Goal: Transaction & Acquisition: Purchase product/service

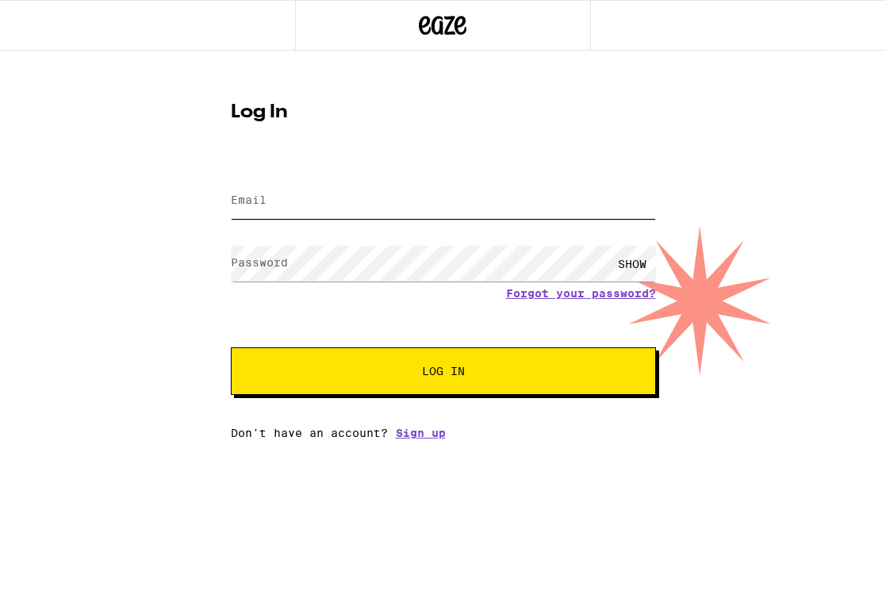
type input "[EMAIL_ADDRESS][DOMAIN_NAME]"
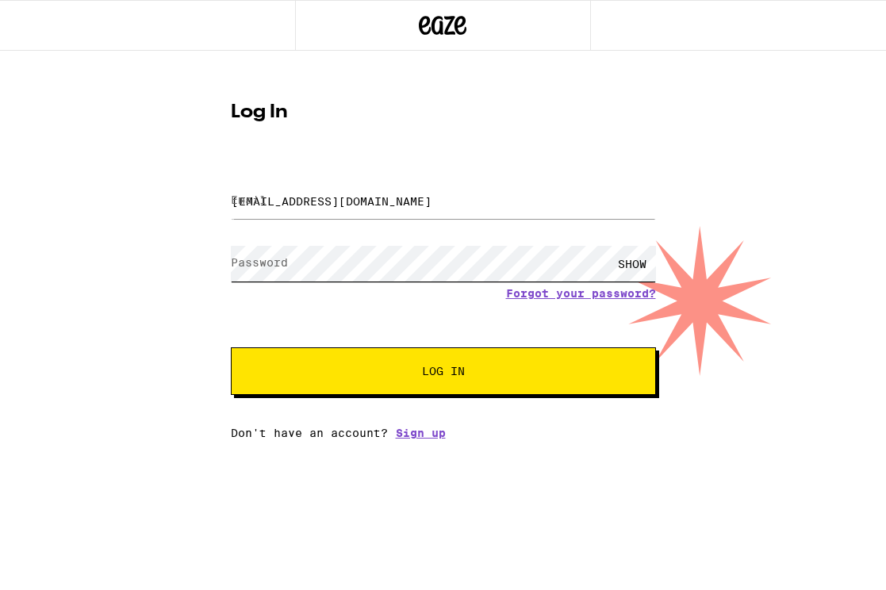
click at [442, 373] on button "Log In" at bounding box center [443, 371] width 425 height 48
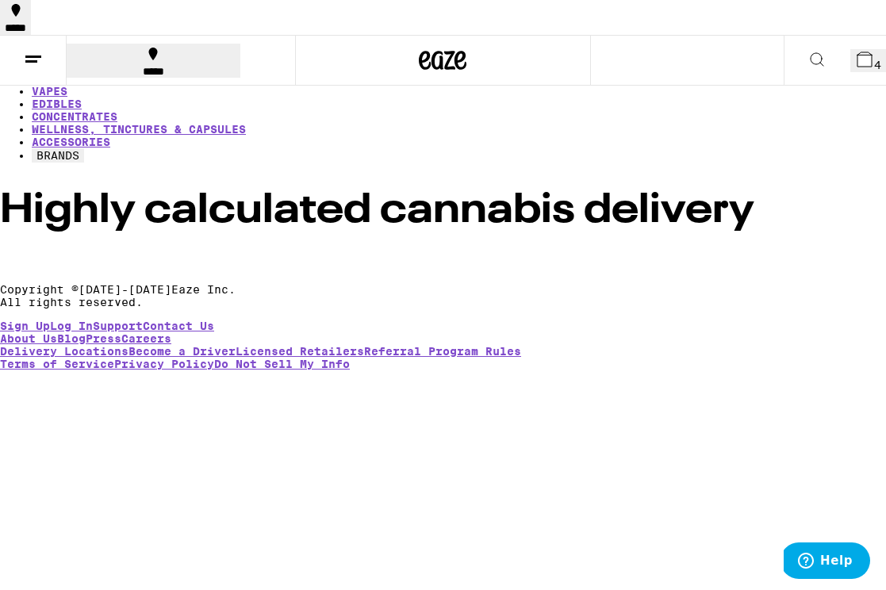
click at [60, 71] on link "SALE" at bounding box center [46, 65] width 29 height 13
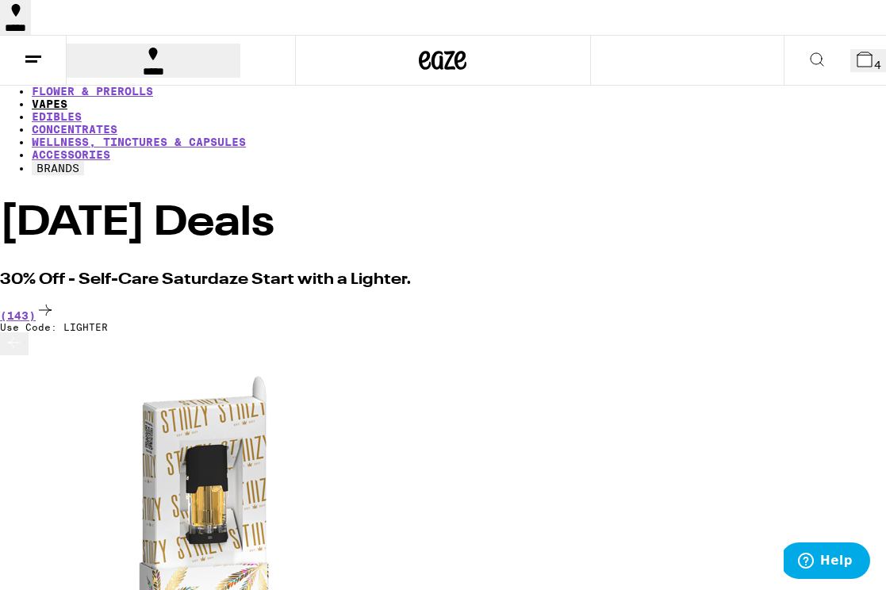
click at [67, 98] on link "VAPES" at bounding box center [50, 104] width 36 height 13
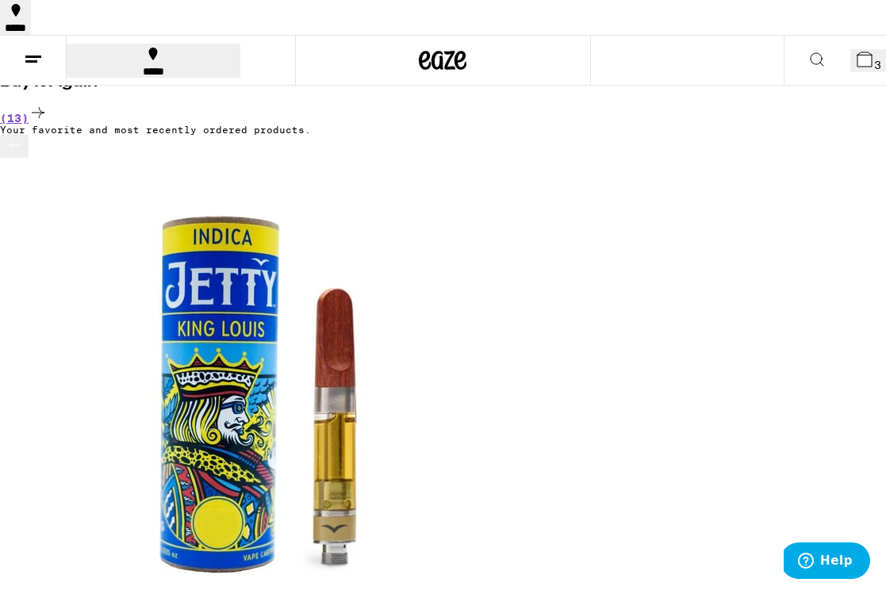
scroll to position [199, 0]
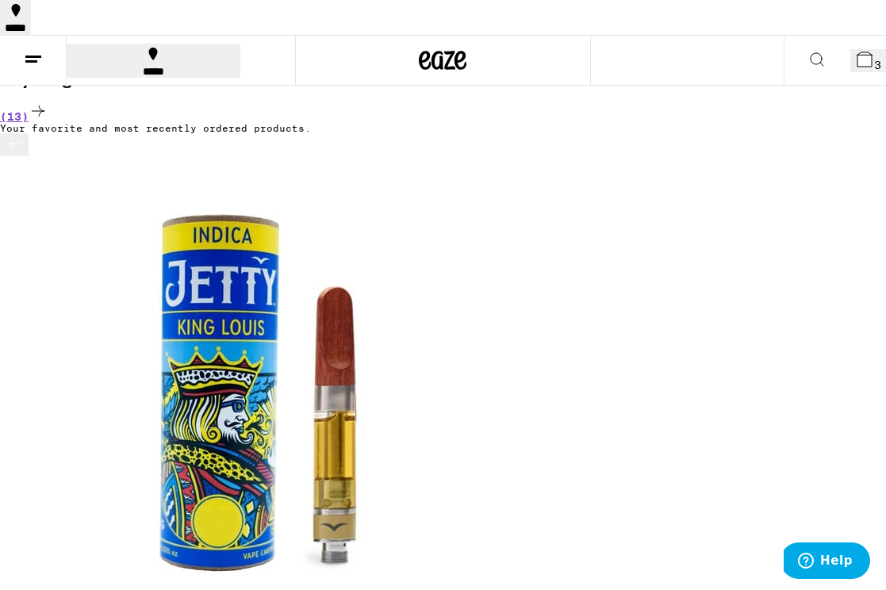
click at [18, 149] on icon at bounding box center [14, 143] width 13 height 11
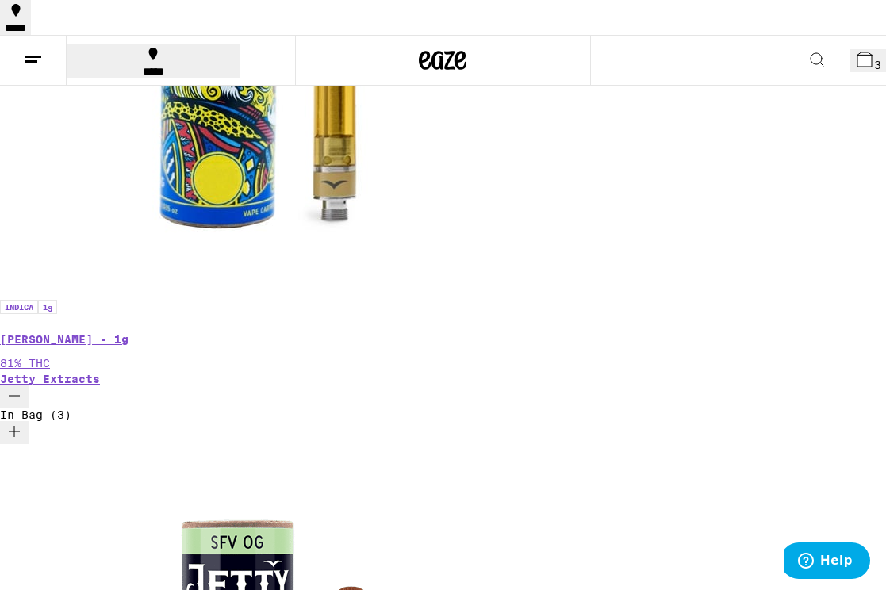
scroll to position [0, 6874]
click at [874, 59] on span "4" at bounding box center [877, 65] width 7 height 13
